Goal: Information Seeking & Learning: Learn about a topic

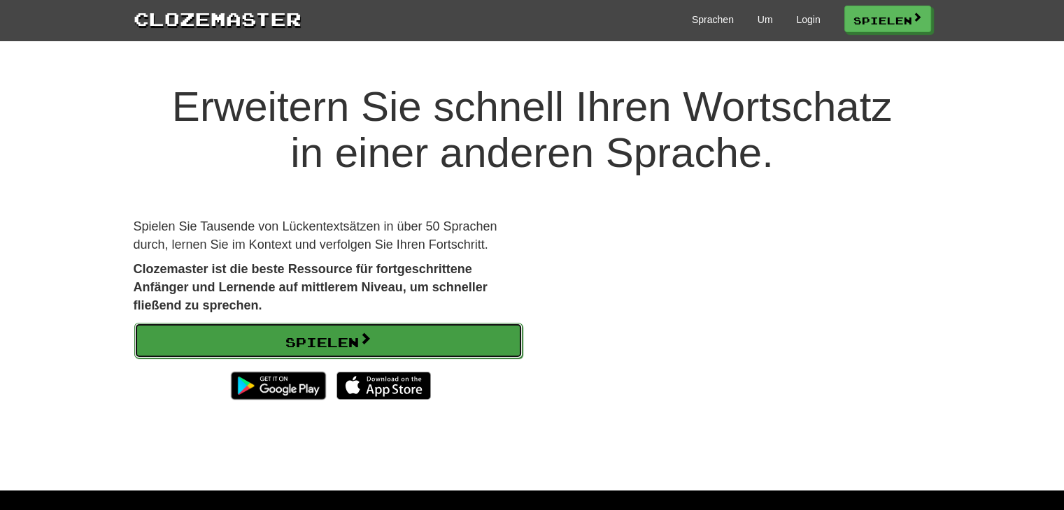
click at [392, 345] on link "Spielen" at bounding box center [328, 341] width 388 height 36
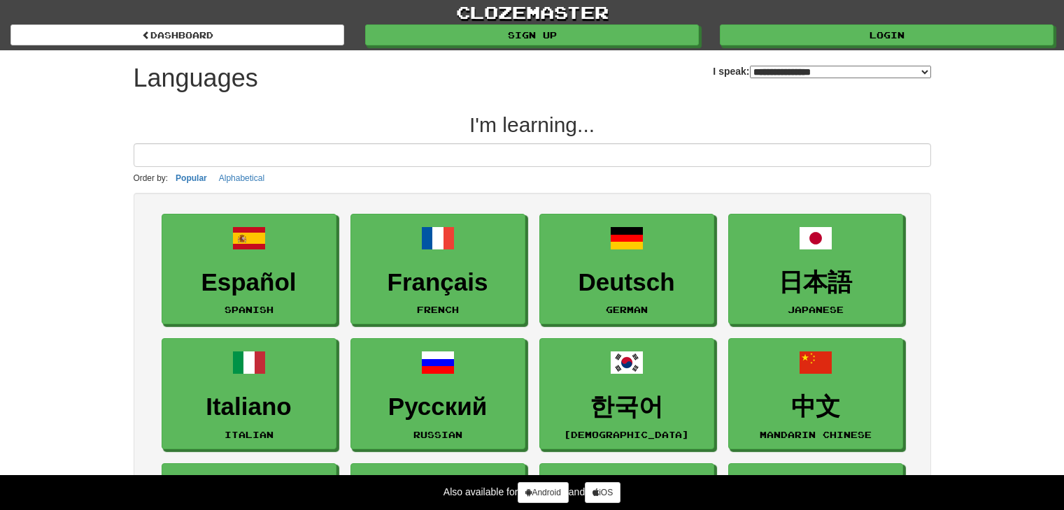
select select "*******"
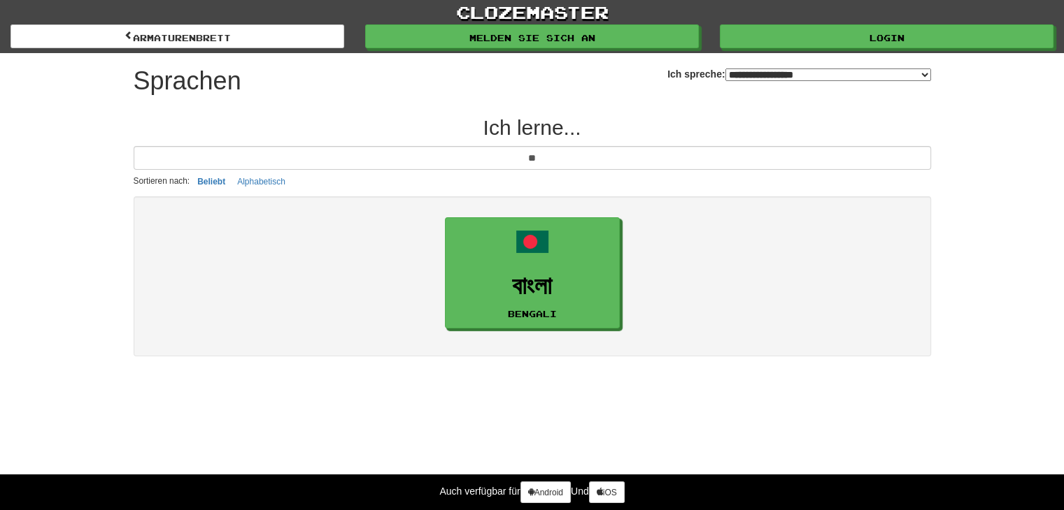
type input "*"
